Goal: Check status: Check status

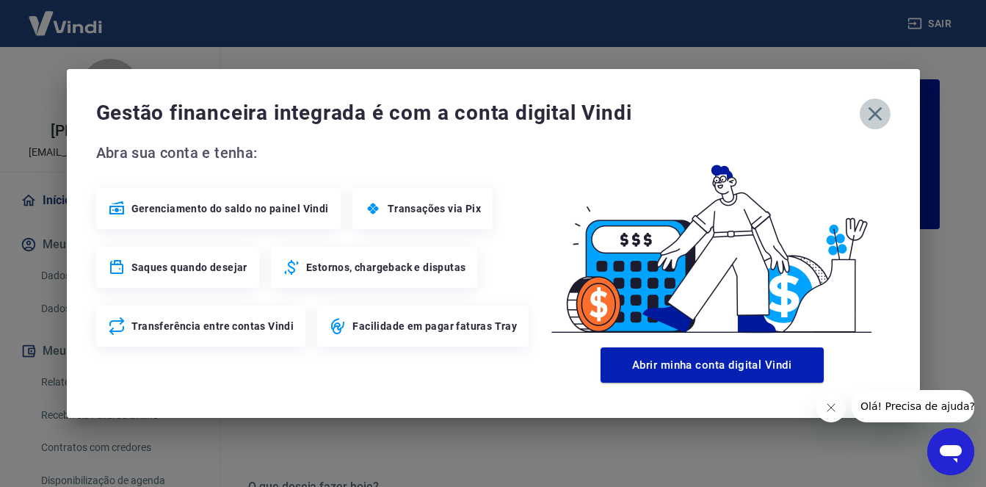
click at [863, 112] on icon "button" at bounding box center [874, 113] width 23 height 23
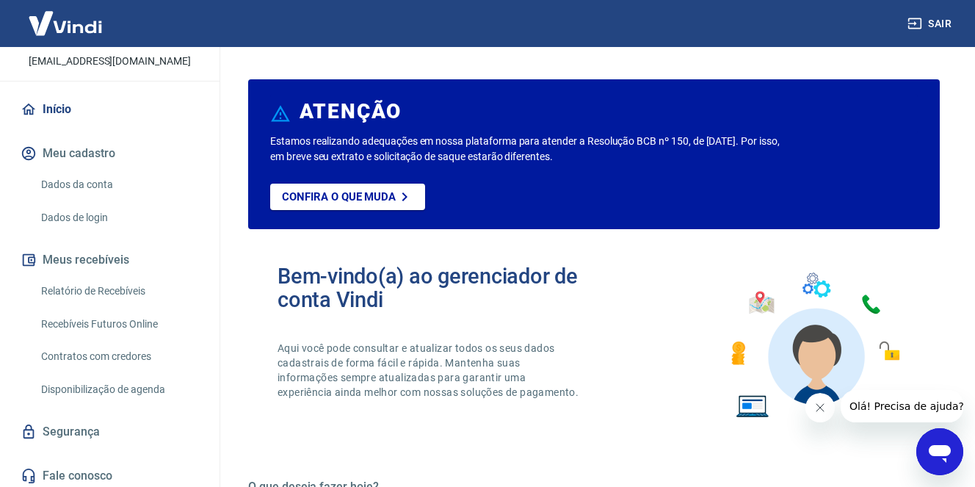
scroll to position [96, 0]
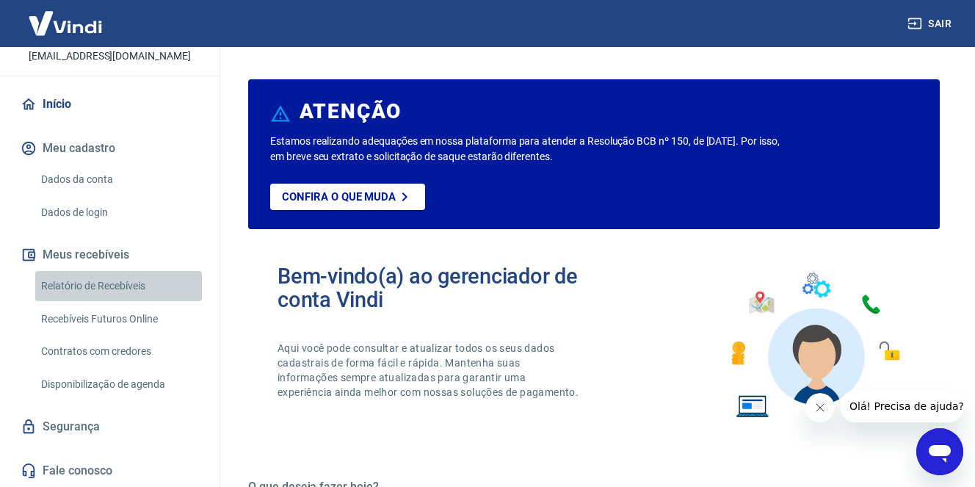
click at [136, 289] on link "Relatório de Recebíveis" at bounding box center [118, 286] width 167 height 30
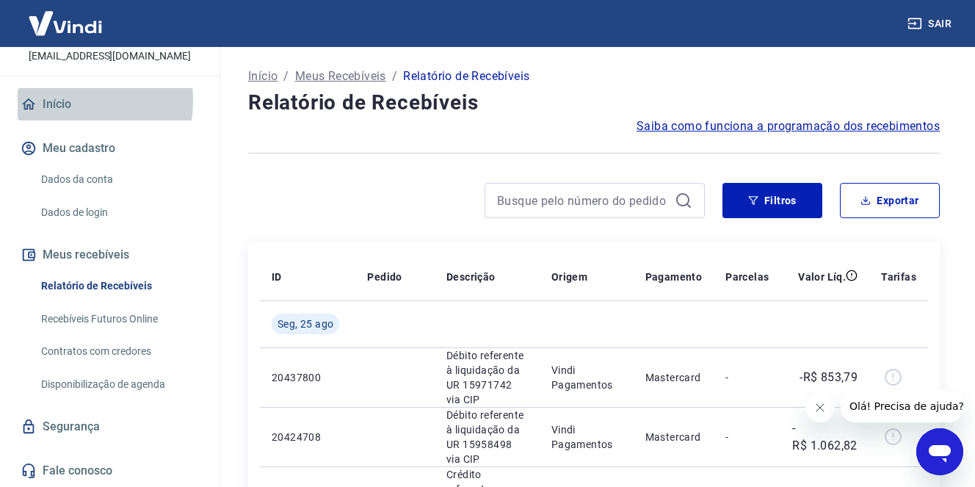
click at [57, 101] on link "Início" at bounding box center [110, 104] width 184 height 32
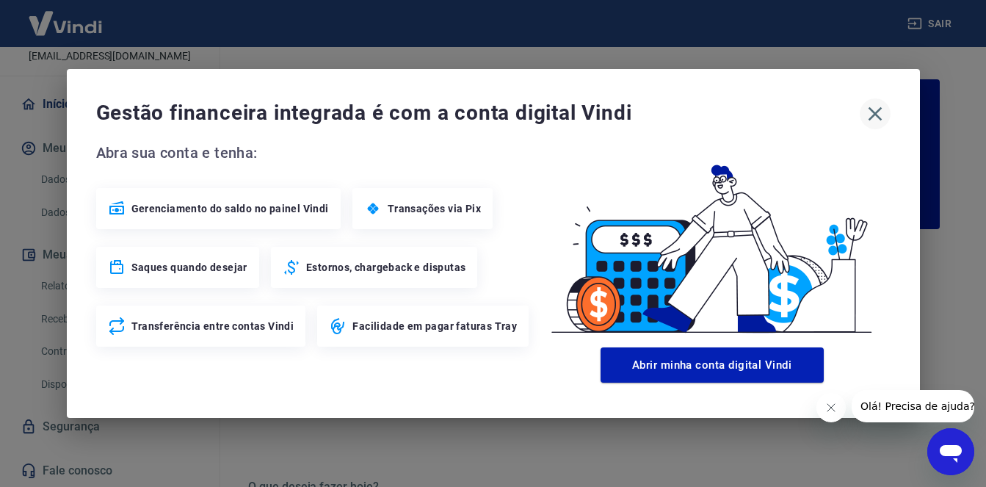
click at [869, 114] on icon "button" at bounding box center [874, 113] width 23 height 23
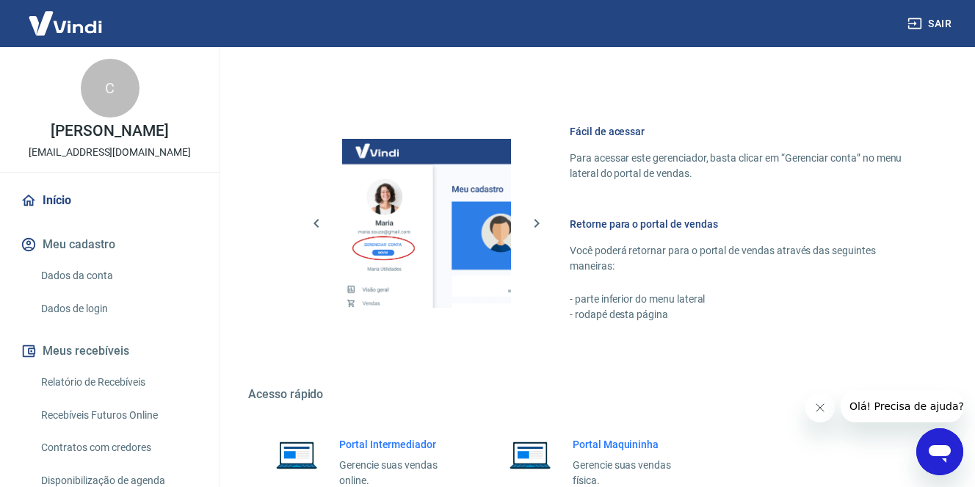
scroll to position [870, 0]
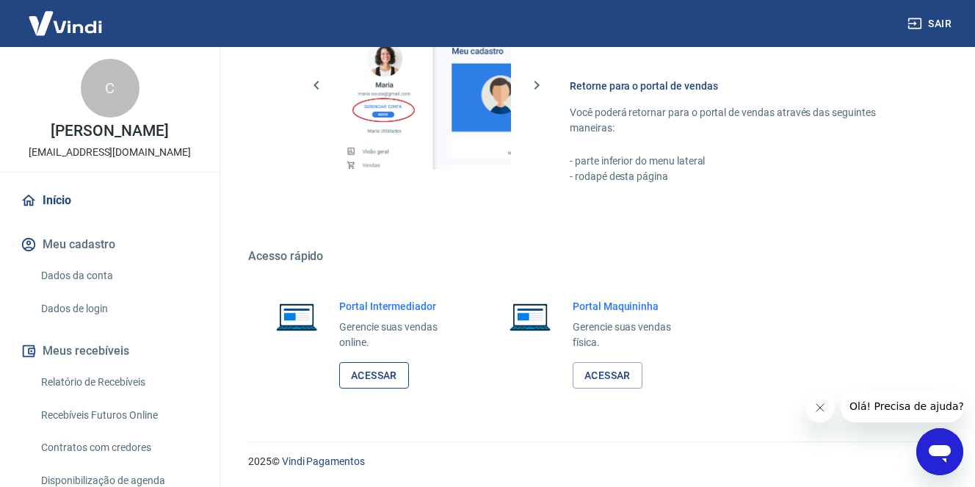
click at [373, 372] on link "Acessar" at bounding box center [374, 375] width 70 height 27
